Goal: Task Accomplishment & Management: Use online tool/utility

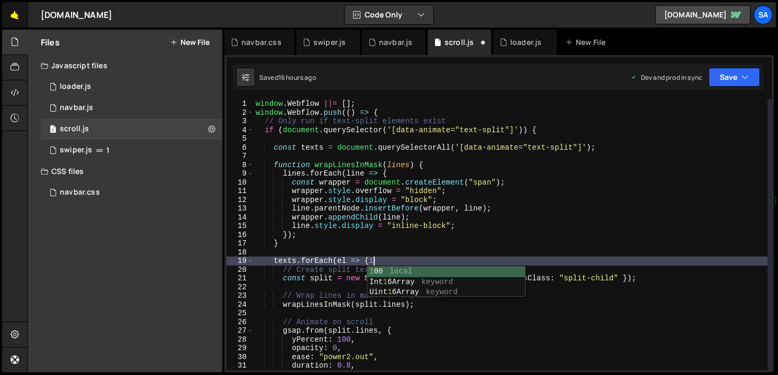
scroll to position [0, 7]
click at [16, 21] on link "🤙" at bounding box center [15, 14] width 26 height 25
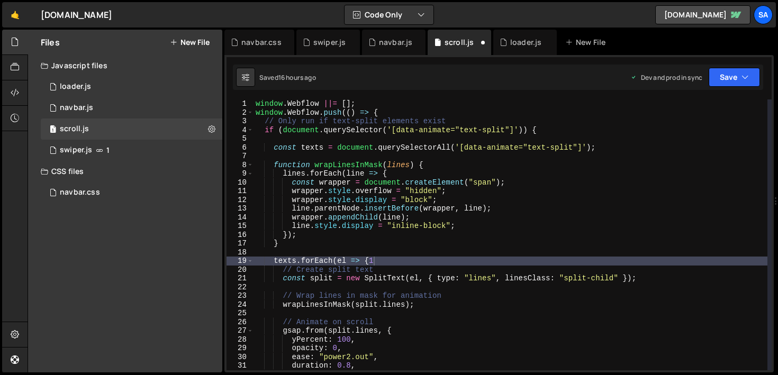
click at [446, 258] on div "window . Webflow ||= [ ] ; window . Webflow . push (( ) => { // Only run if tex…" at bounding box center [510, 243] width 514 height 288
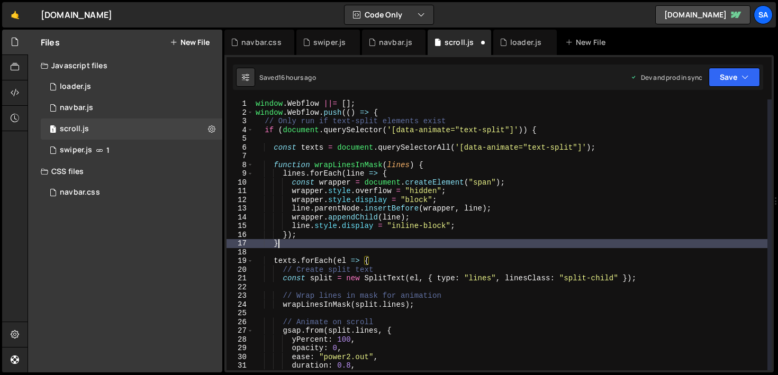
click at [407, 246] on div "window . Webflow ||= [ ] ; window . Webflow . push (( ) => { // Only run if tex…" at bounding box center [510, 243] width 514 height 288
type textarea "}"
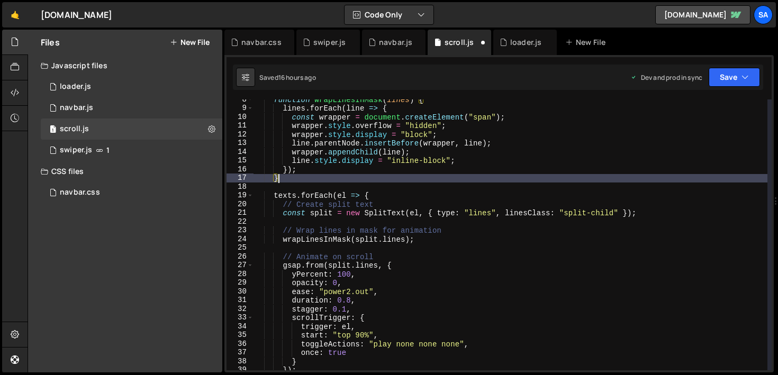
scroll to position [0, 0]
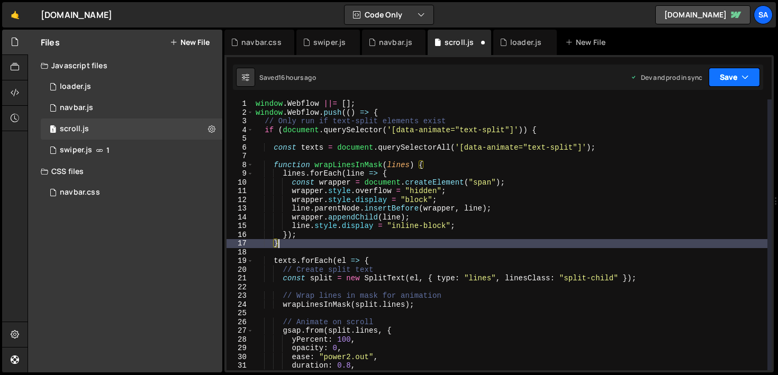
click at [732, 77] on button "Save" at bounding box center [734, 77] width 51 height 19
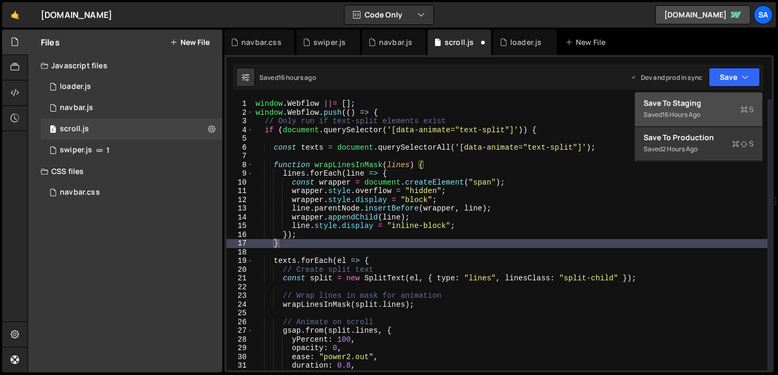
click at [689, 110] on div "Saved 16 hours ago" at bounding box center [698, 114] width 110 height 13
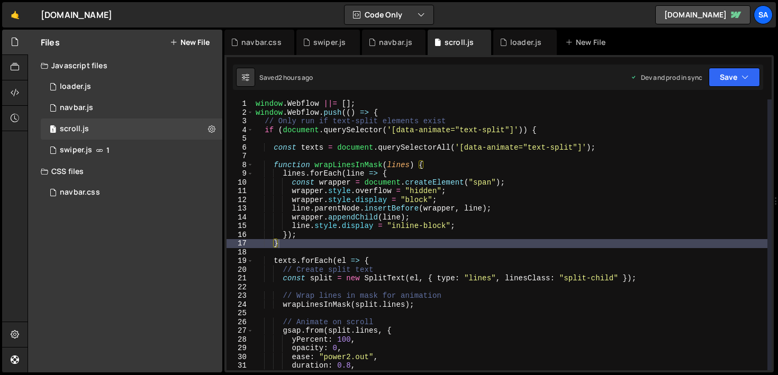
click at [720, 90] on div "const splitText = new SplitText(text, { type: "lines" }); 2 3 4 5 6 7 8 9 10 11…" at bounding box center [498, 214] width 549 height 318
click at [721, 85] on button "Save" at bounding box center [734, 77] width 51 height 19
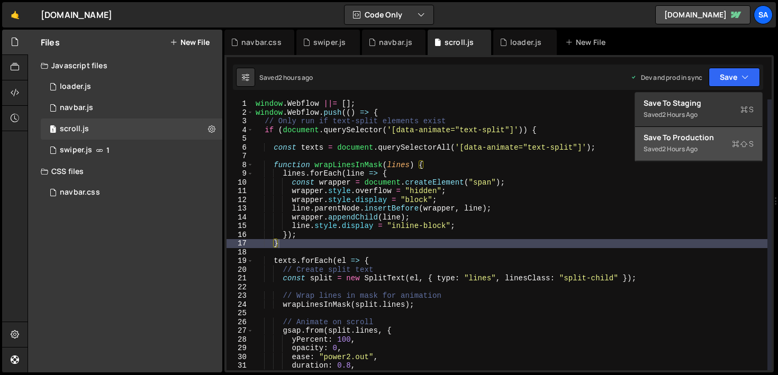
click at [701, 140] on div "Save to Production S" at bounding box center [698, 137] width 110 height 11
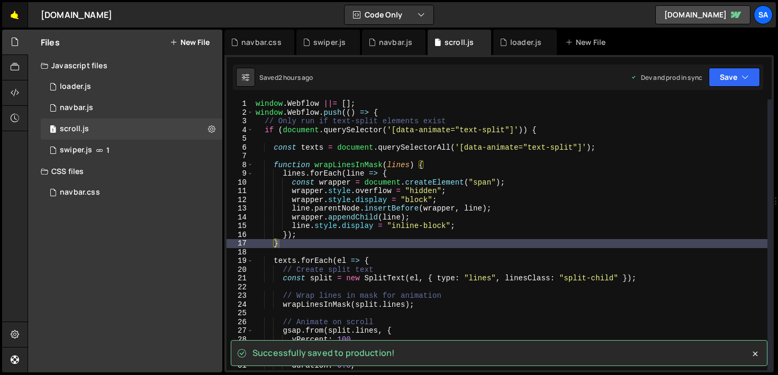
click at [12, 8] on link "🤙" at bounding box center [15, 14] width 26 height 25
